Goal: Information Seeking & Learning: Learn about a topic

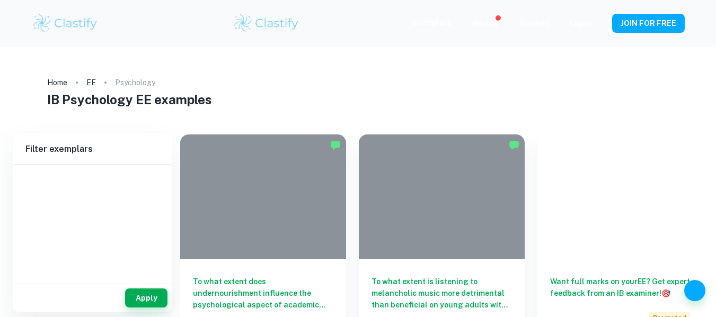
type input "Psychology"
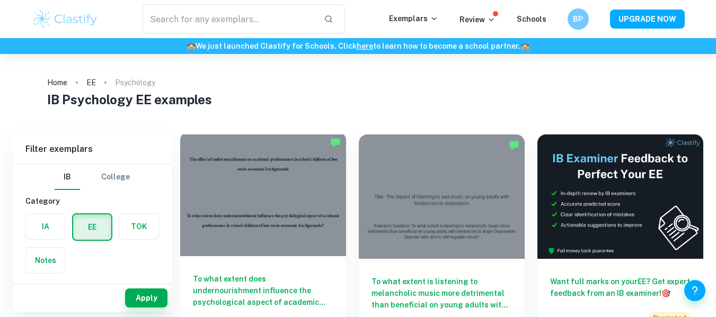
click at [255, 169] on div at bounding box center [263, 194] width 166 height 125
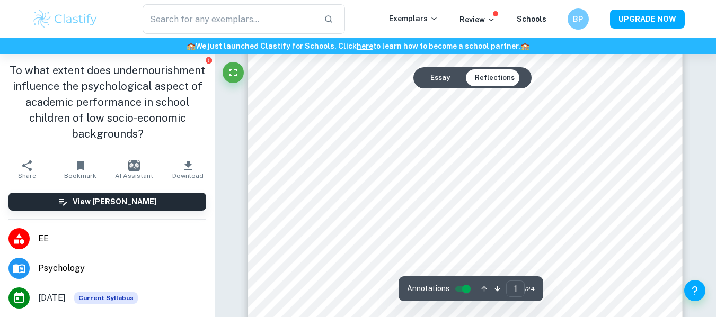
scroll to position [81, 0]
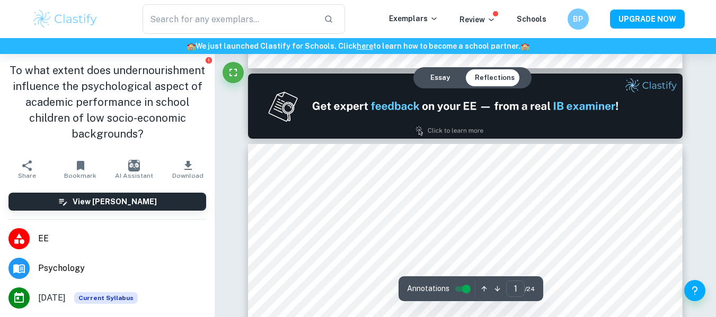
type input "2"
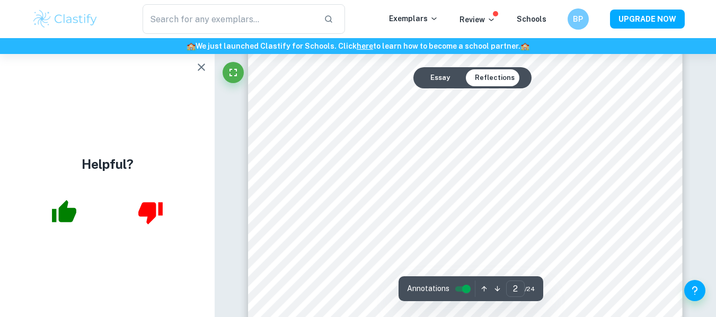
scroll to position [721, 0]
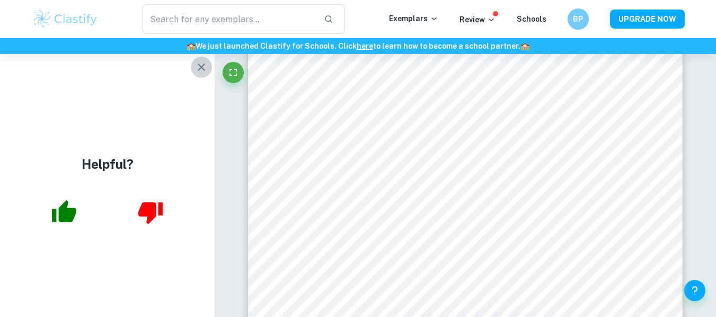
click at [195, 67] on icon "button" at bounding box center [201, 67] width 13 height 13
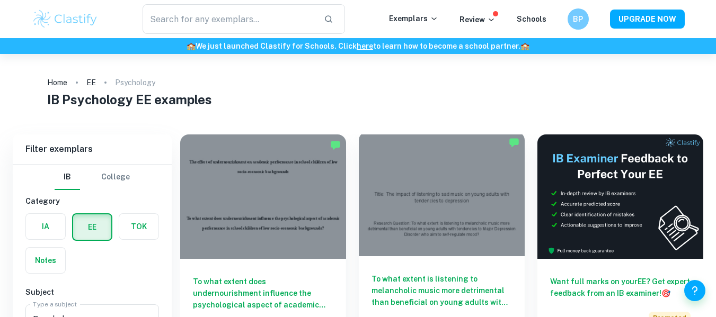
scroll to position [57, 0]
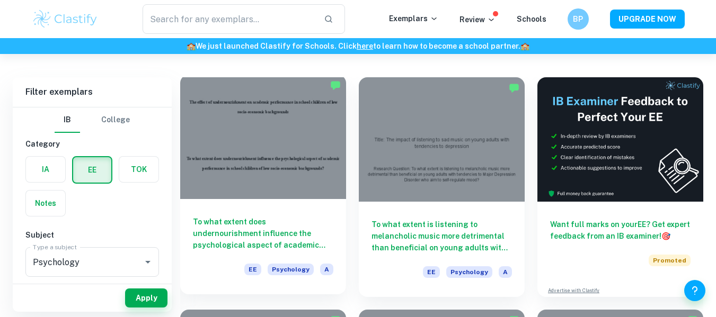
click at [300, 163] on div at bounding box center [263, 137] width 166 height 125
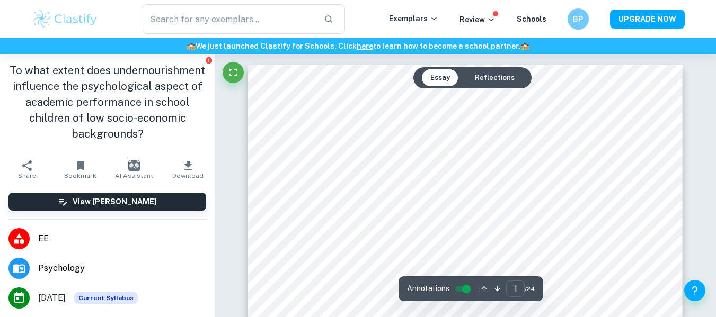
scroll to position [1, 0]
click at [491, 81] on button "Reflections" at bounding box center [494, 77] width 57 height 17
click at [499, 73] on button "Reflections" at bounding box center [494, 77] width 57 height 17
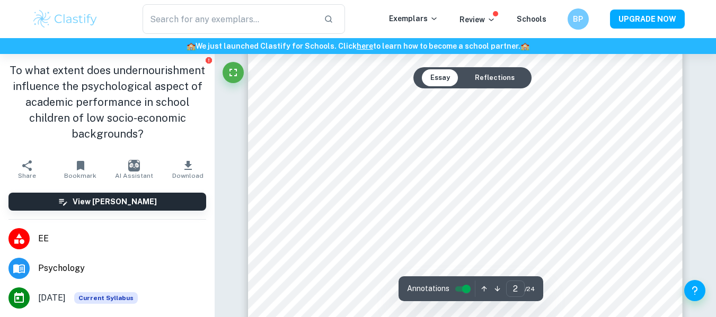
scroll to position [771, 0]
click at [502, 75] on button "Reflections" at bounding box center [494, 77] width 57 height 17
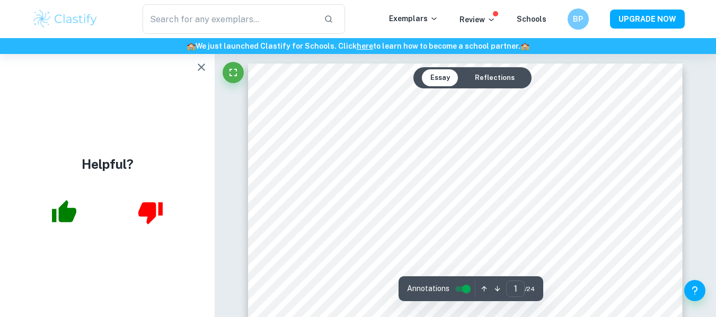
scroll to position [0, 0]
click at [202, 64] on icon "button" at bounding box center [201, 67] width 13 height 13
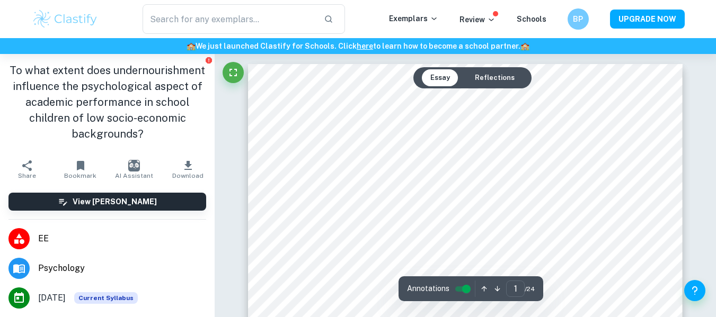
scroll to position [1, 0]
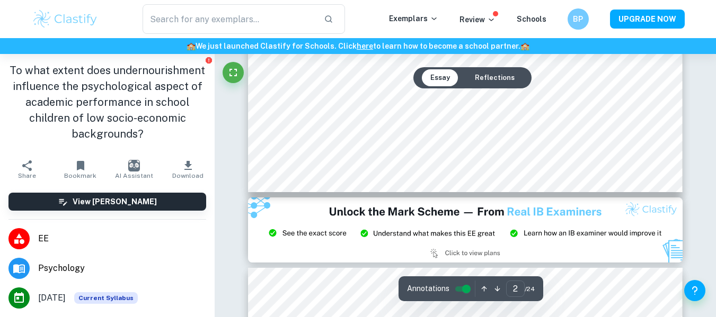
type input "3"
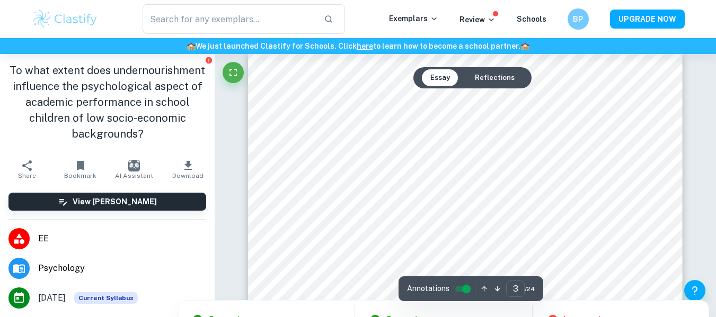
click at [409, 198] on div at bounding box center [464, 212] width 328 height 31
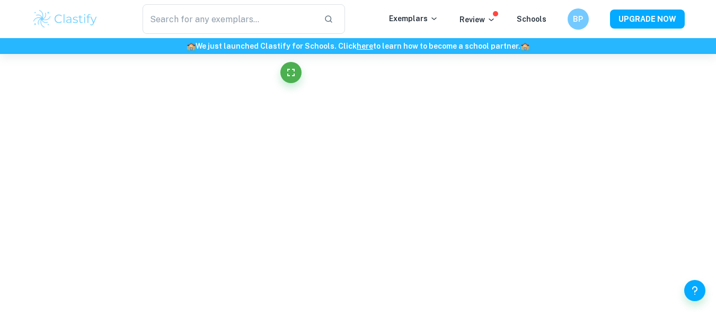
scroll to position [2054, 0]
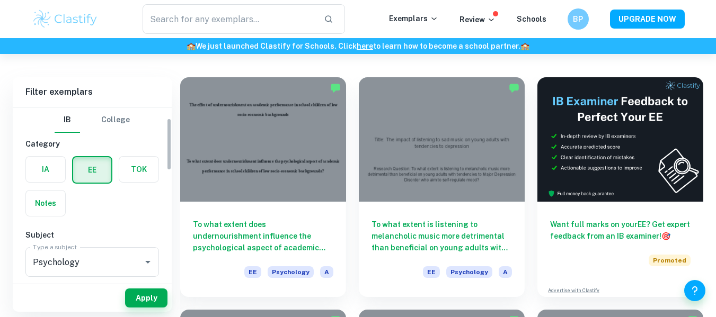
scroll to position [98, 0]
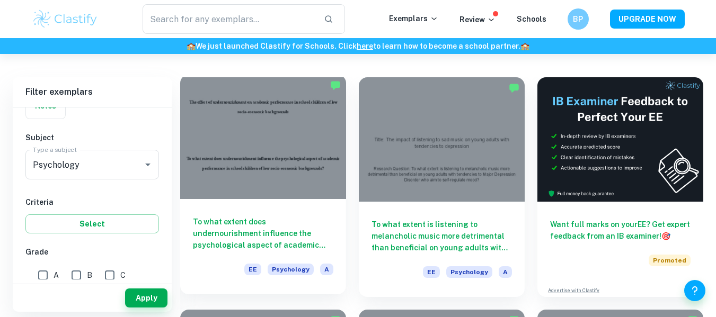
click at [268, 163] on div at bounding box center [263, 137] width 166 height 125
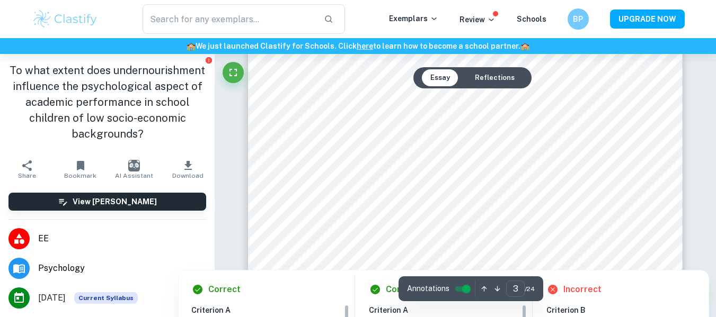
scroll to position [1424, 0]
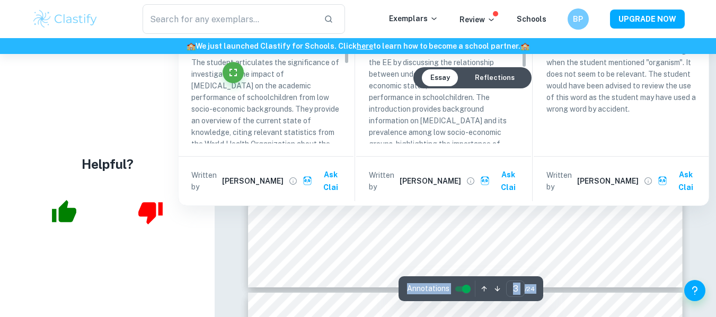
type input "4"
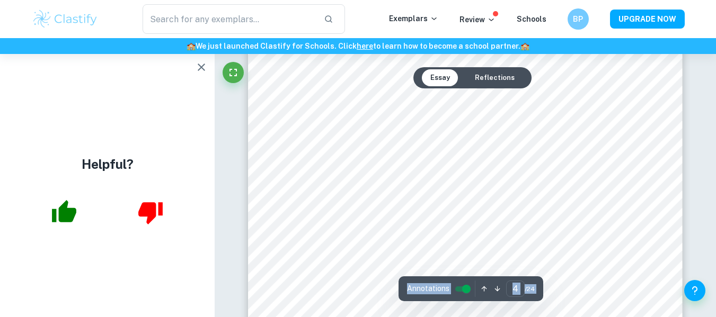
scroll to position [2030, 0]
